Goal: Book appointment/travel/reservation

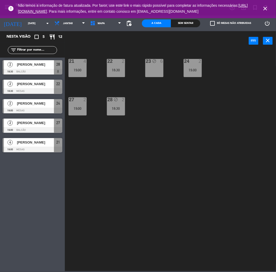
click at [266, 9] on icon "close" at bounding box center [265, 8] width 6 height 6
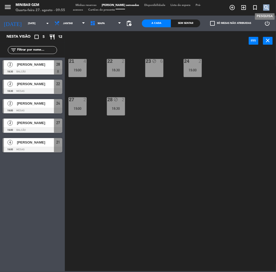
click at [266, 9] on icon "search" at bounding box center [266, 7] width 6 height 6
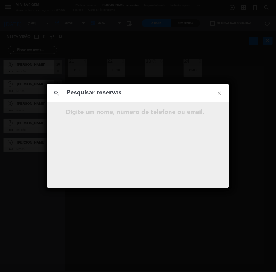
click at [224, 95] on icon "close" at bounding box center [219, 93] width 19 height 19
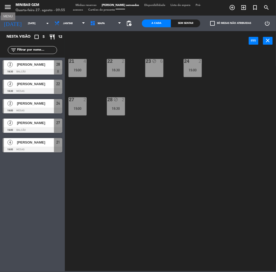
click at [9, 4] on icon "menu" at bounding box center [8, 7] width 8 height 8
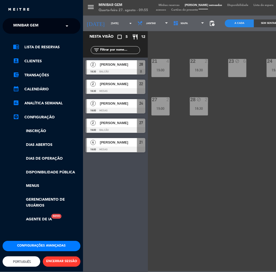
click at [19, 24] on span "MiniBar Gem" at bounding box center [25, 25] width 25 height 11
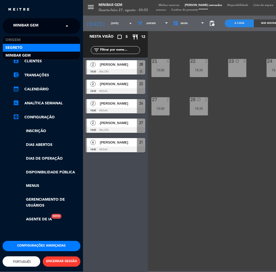
click at [15, 46] on span "Segreto" at bounding box center [13, 48] width 17 height 6
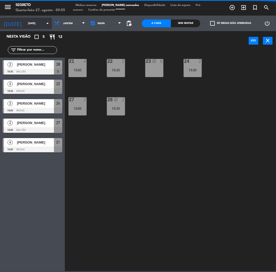
click at [27, 23] on input "[DATE]" at bounding box center [42, 23] width 35 height 8
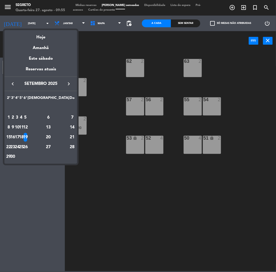
click at [23, 135] on div "18" at bounding box center [21, 137] width 4 height 9
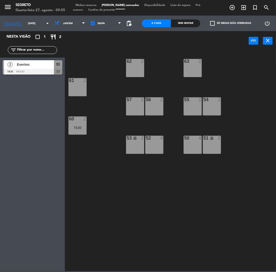
click at [43, 135] on div "Nesta visão crop_square 1 restaurant 2 filter_list 2 Everton 19:30 Mesas 60 chat" at bounding box center [32, 151] width 65 height 241
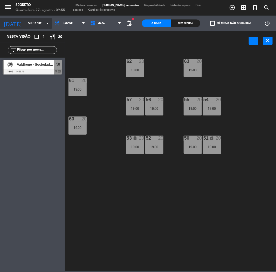
click at [28, 23] on input "Qui 18 set" at bounding box center [42, 23] width 35 height 8
click at [26, 24] on input "Qui 18 set" at bounding box center [42, 23] width 35 height 8
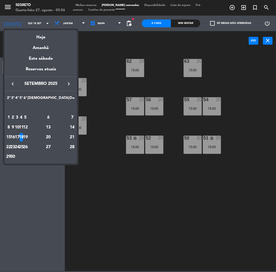
click at [11, 84] on icon "keyboard_arrow_left" at bounding box center [13, 84] width 6 height 6
click at [23, 147] on div "28" at bounding box center [21, 147] width 4 height 9
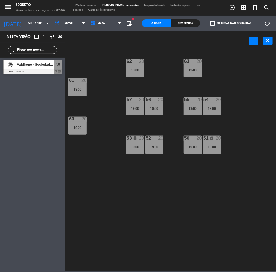
type input "Qui 28 ago"
